Goal: Find specific page/section: Find specific page/section

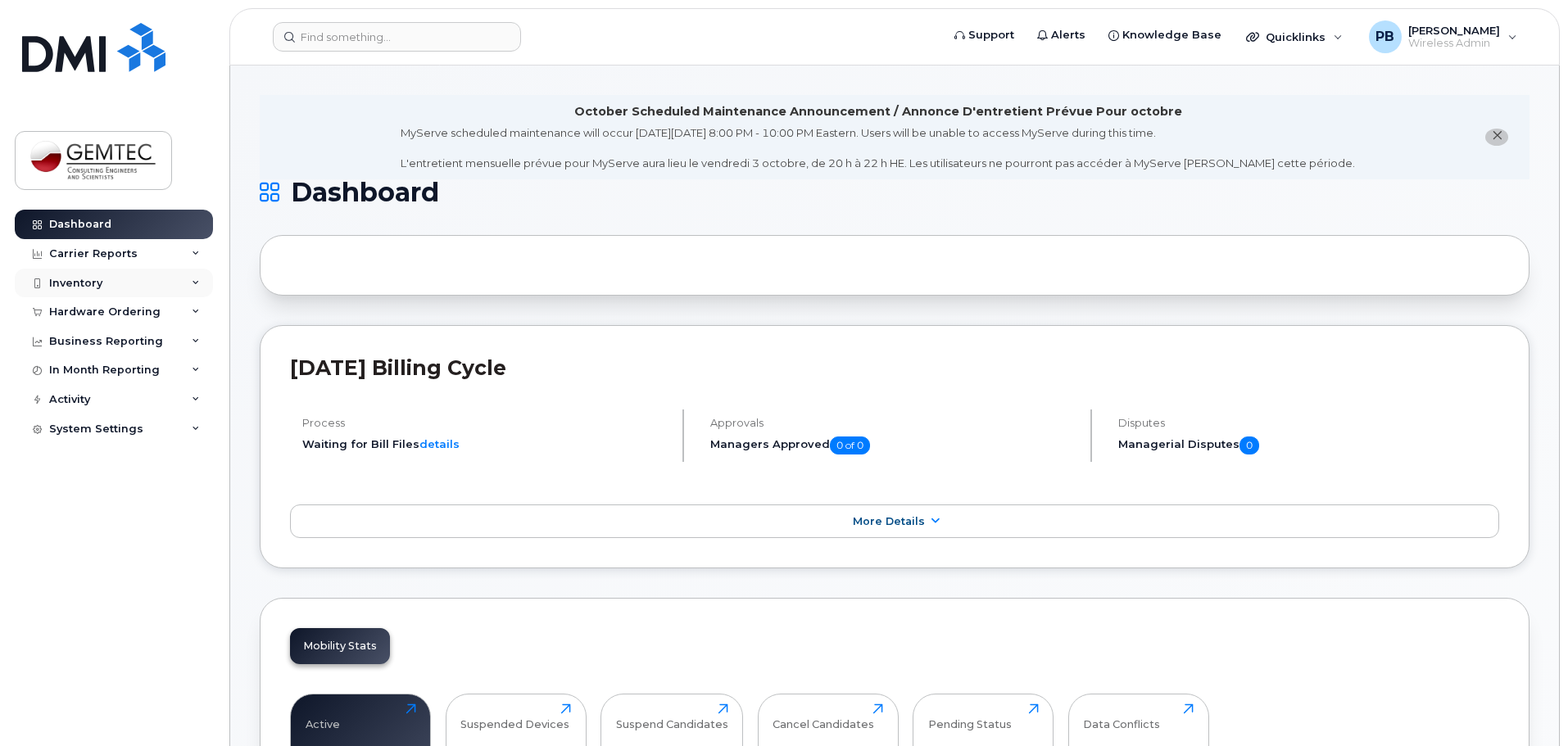
click at [83, 279] on div "Inventory" at bounding box center [76, 283] width 53 height 13
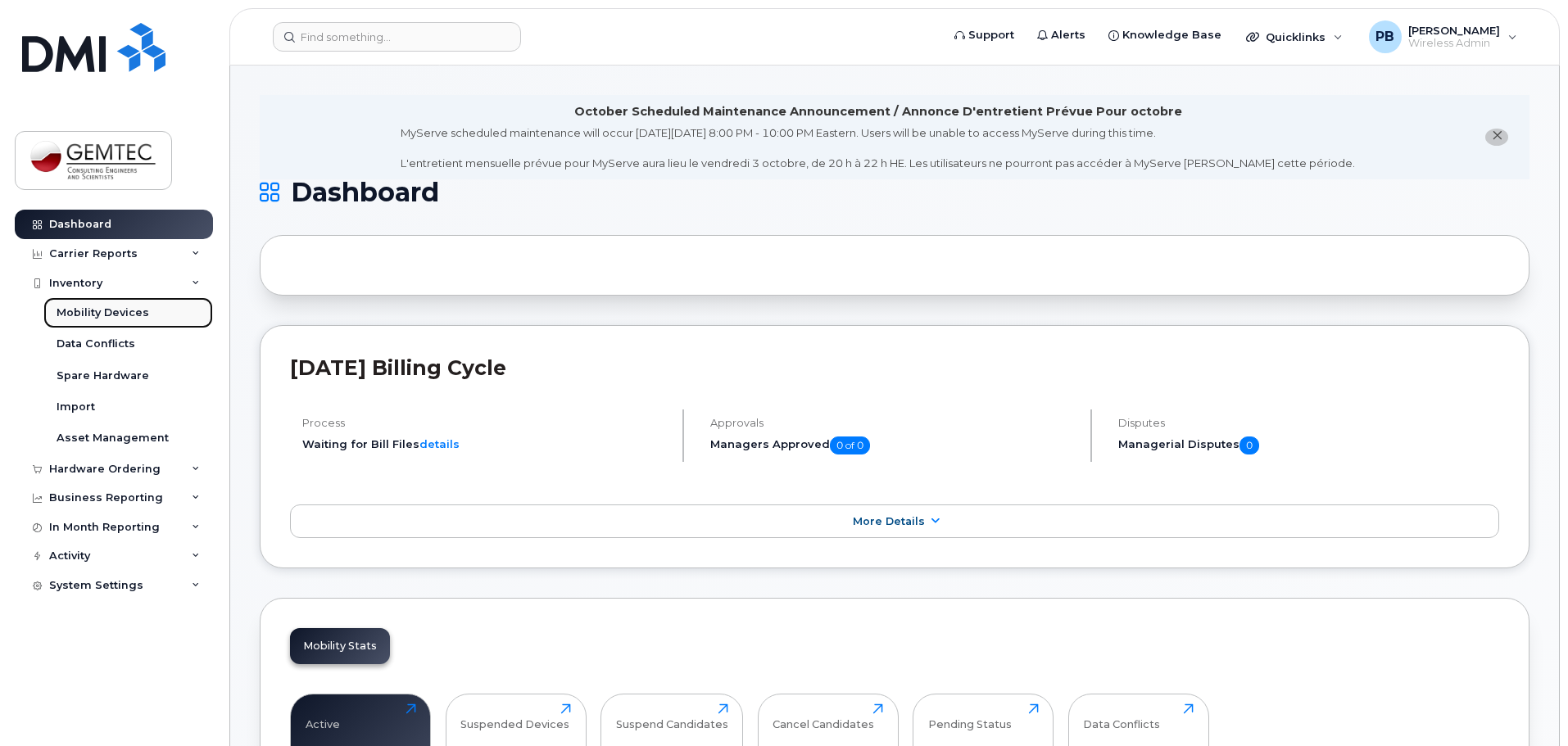
click at [119, 310] on div "Mobility Devices" at bounding box center [102, 313] width 92 height 15
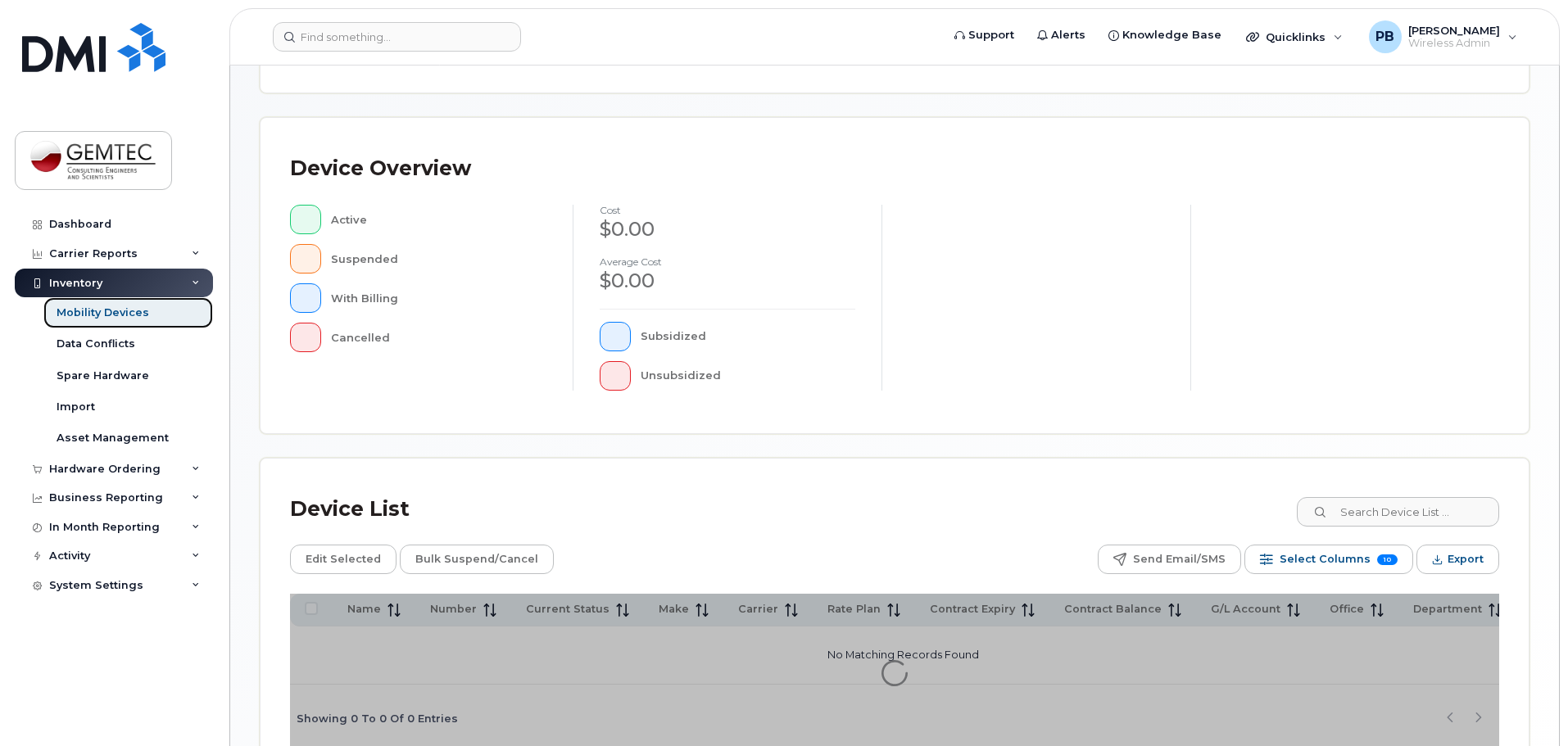
scroll to position [328, 0]
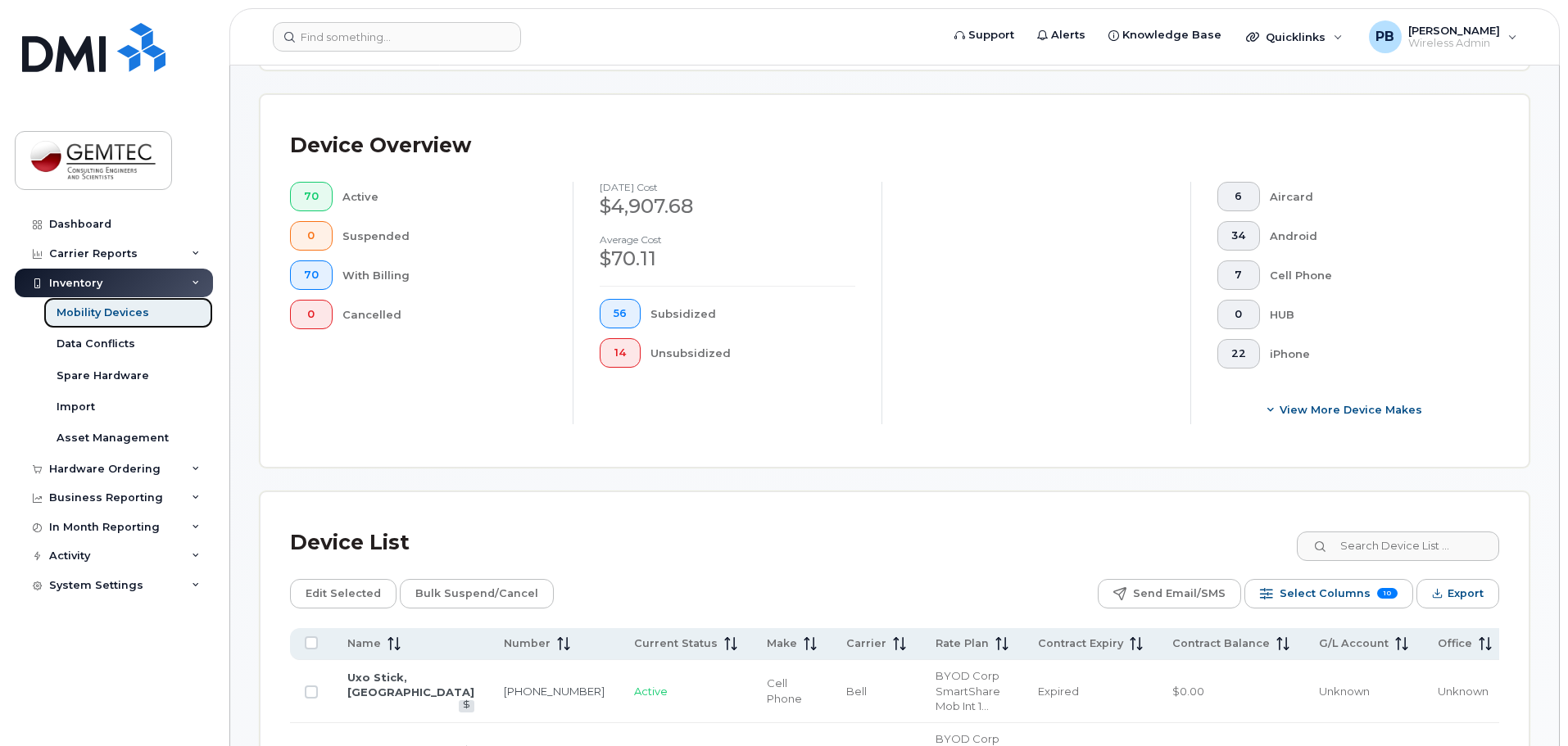
scroll to position [602, 0]
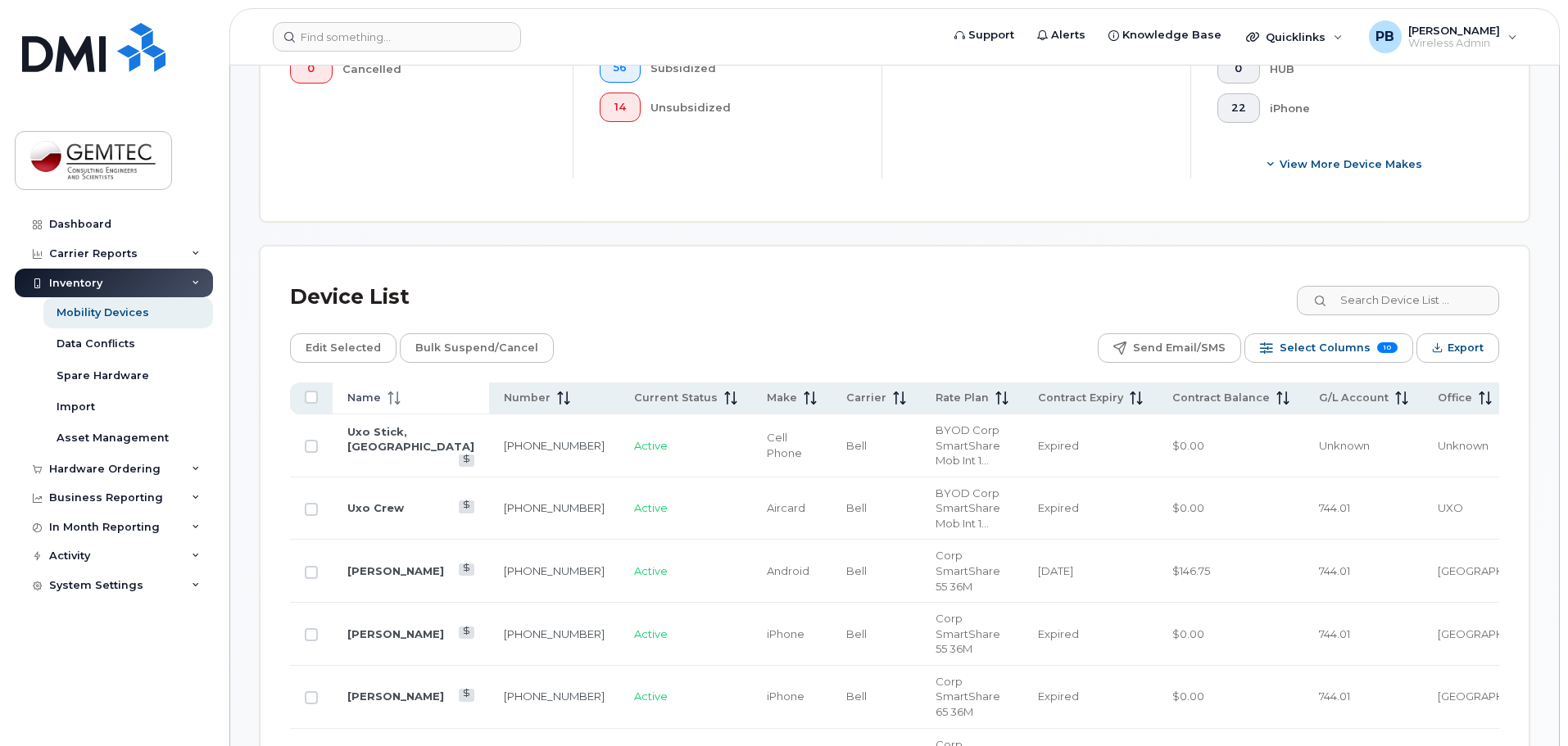
click at [390, 391] on icon at bounding box center [391, 398] width 2 height 13
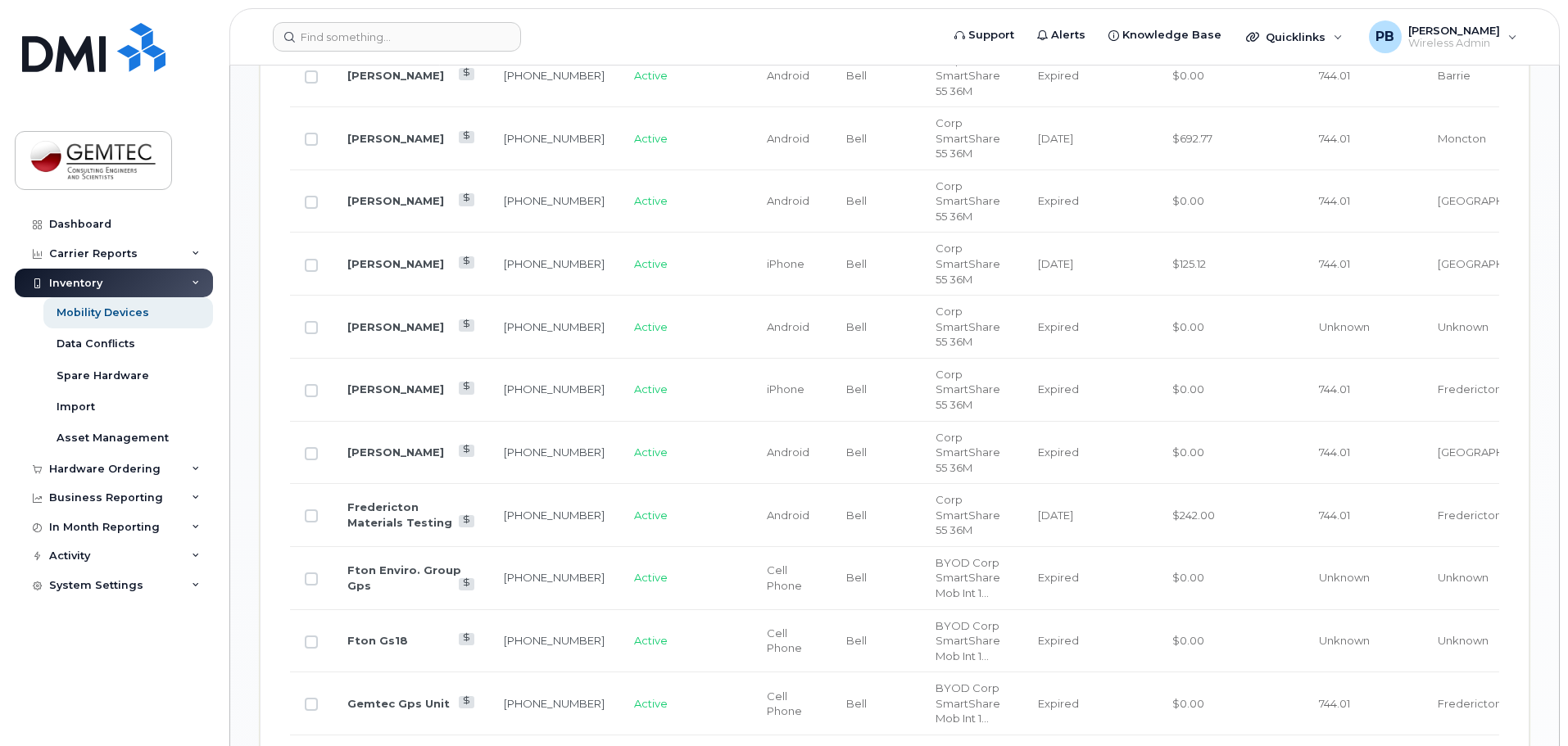
scroll to position [1666, 0]
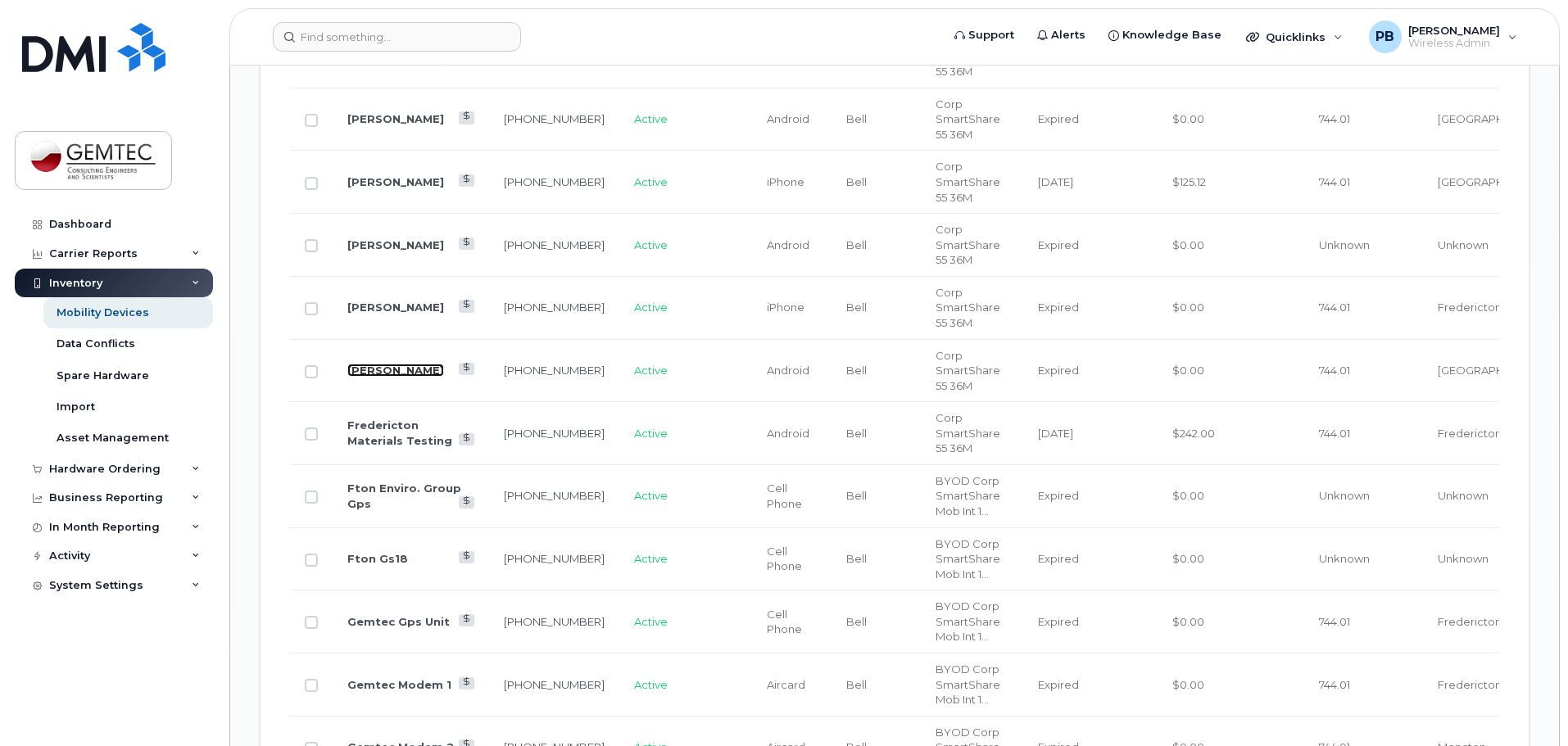
click at [375, 363] on link "[PERSON_NAME]" at bounding box center [396, 370] width 97 height 13
